Goal: Information Seeking & Learning: Learn about a topic

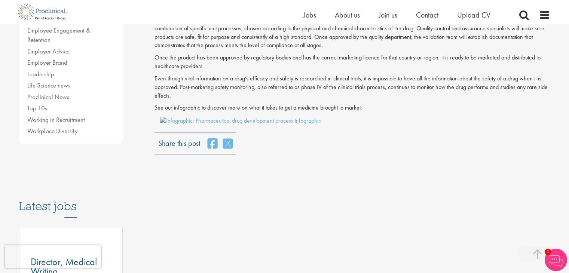
scroll to position [224, 0]
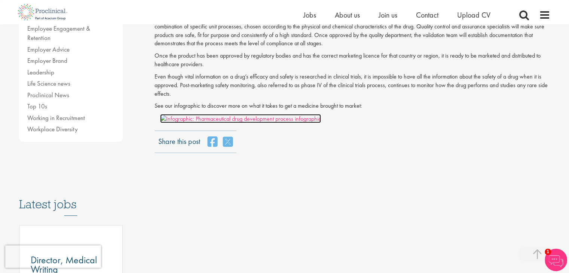
drag, startPoint x: 193, startPoint y: 117, endPoint x: 197, endPoint y: 122, distance: 5.8
click at [197, 122] on img at bounding box center [240, 119] width 161 height 9
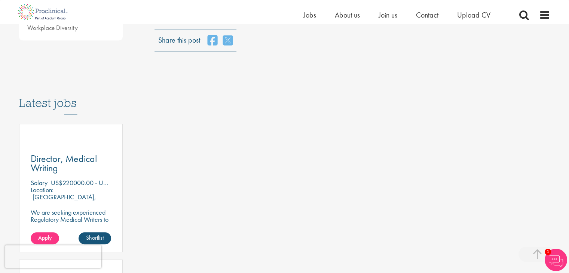
scroll to position [308, 0]
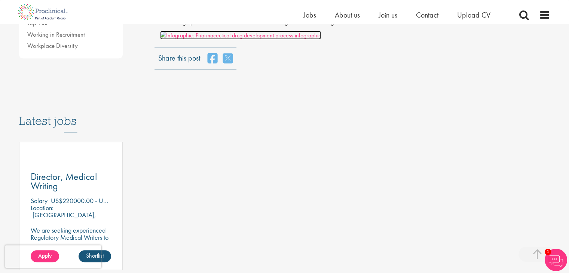
click at [180, 37] on img at bounding box center [240, 35] width 161 height 9
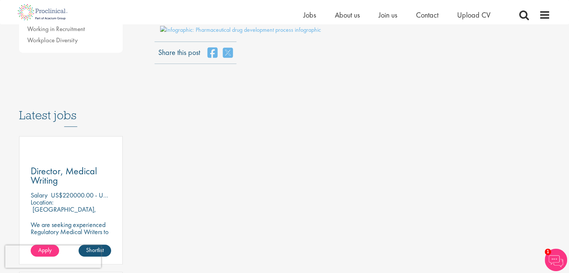
scroll to position [308, 0]
